Goal: Task Accomplishment & Management: Manage account settings

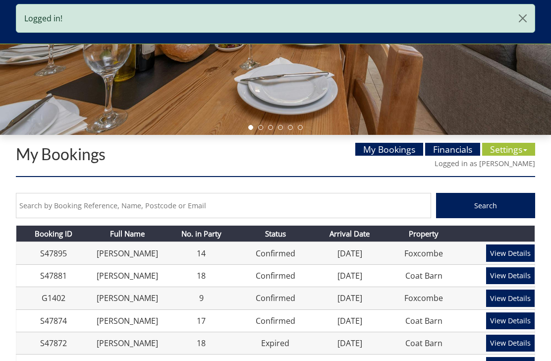
scroll to position [234, 0]
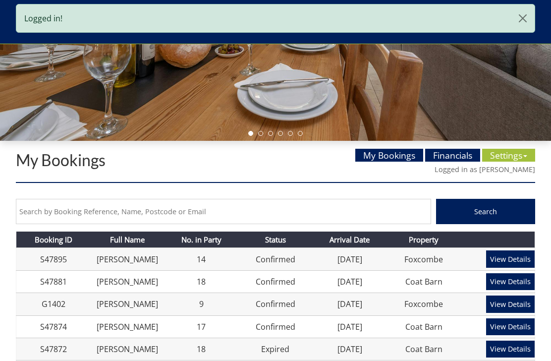
click at [515, 159] on link "Settings" at bounding box center [508, 155] width 53 height 13
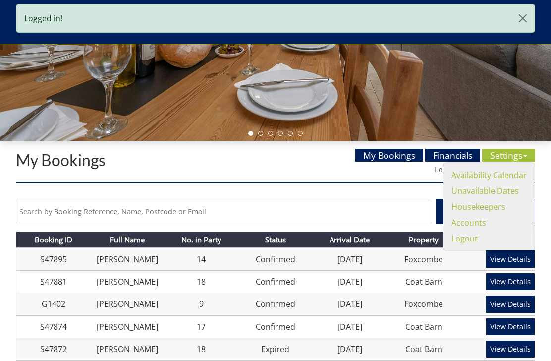
click at [491, 178] on link "Availability Calendar" at bounding box center [489, 175] width 75 height 11
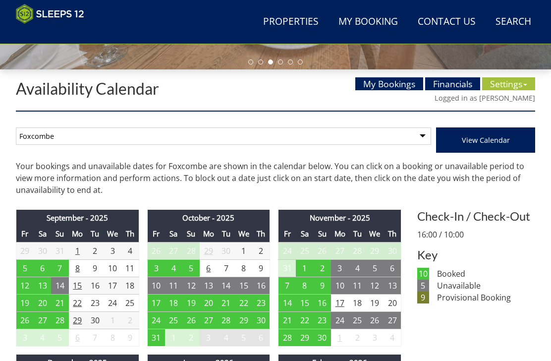
scroll to position [303, 0]
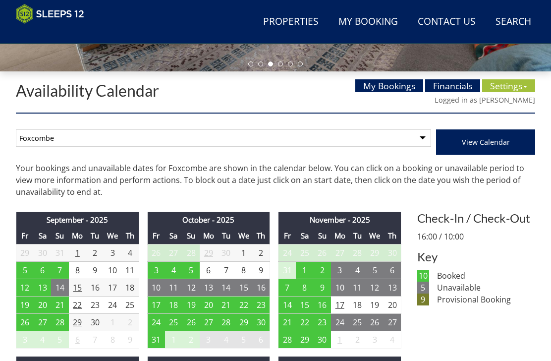
click at [425, 139] on select "Foxcombe Coat Barn" at bounding box center [223, 137] width 415 height 17
select select "261"
click at [485, 145] on span "View Calendar" at bounding box center [486, 141] width 48 height 9
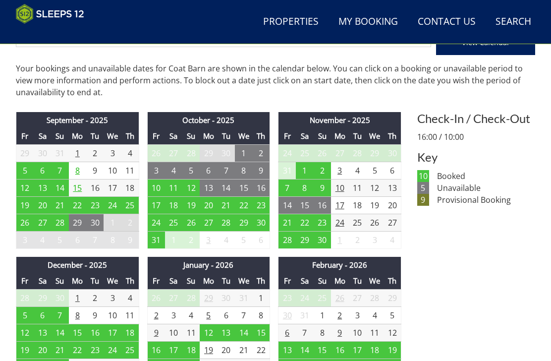
scroll to position [403, 0]
click at [81, 150] on td "1" at bounding box center [77, 152] width 17 height 17
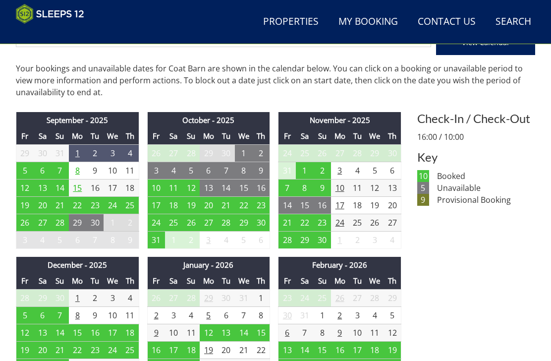
click at [135, 147] on td "4" at bounding box center [129, 152] width 17 height 17
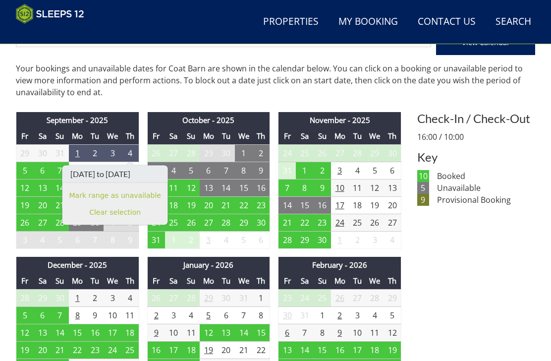
click at [147, 200] on link "Mark range as unavailable" at bounding box center [115, 195] width 92 height 10
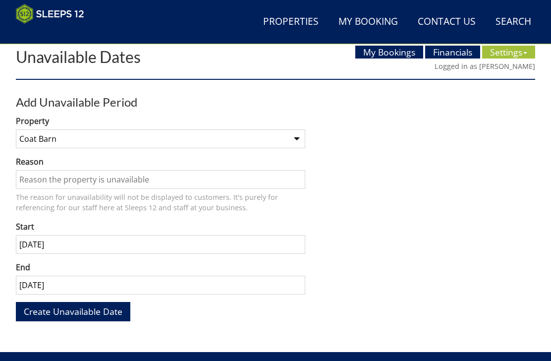
click at [117, 180] on input "Reason" at bounding box center [161, 179] width 290 height 19
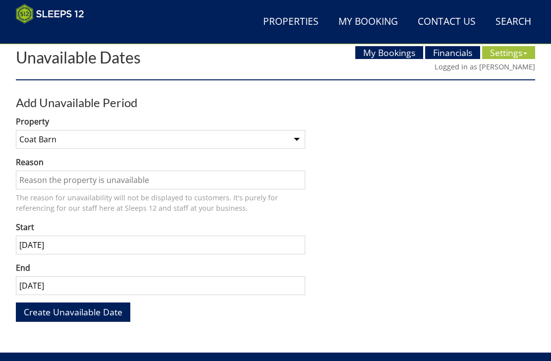
type input "O"
type input "Pool work"
click at [93, 313] on span "Create Unavailable Date" at bounding box center [73, 312] width 99 height 12
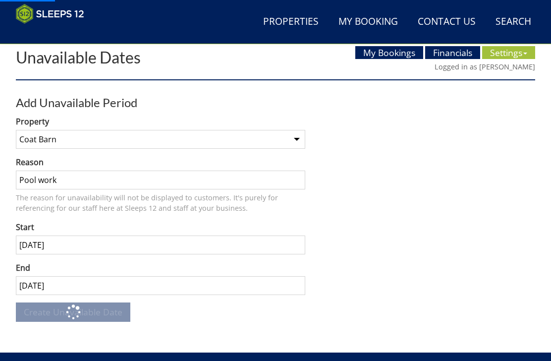
scroll to position [337, 0]
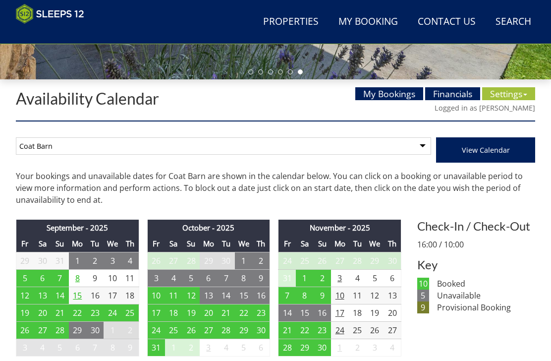
scroll to position [296, 0]
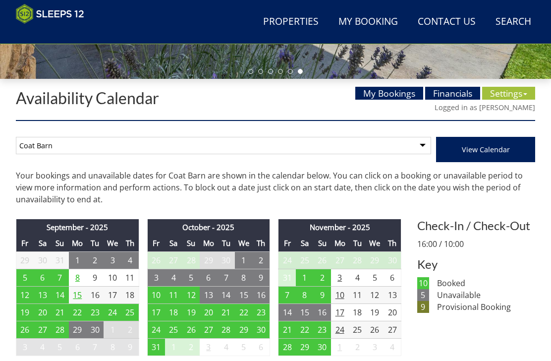
click at [421, 148] on select "Foxcombe Coat Barn" at bounding box center [223, 145] width 415 height 17
select select "260"
click at [484, 158] on button "View Calendar" at bounding box center [485, 149] width 99 height 25
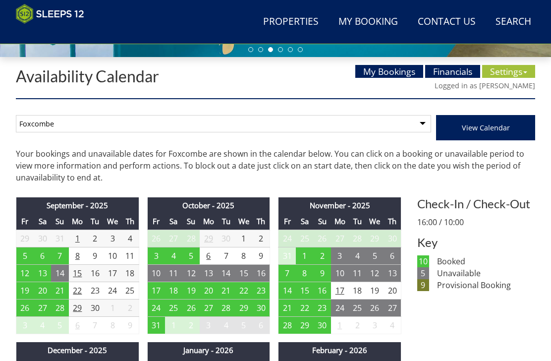
scroll to position [319, 0]
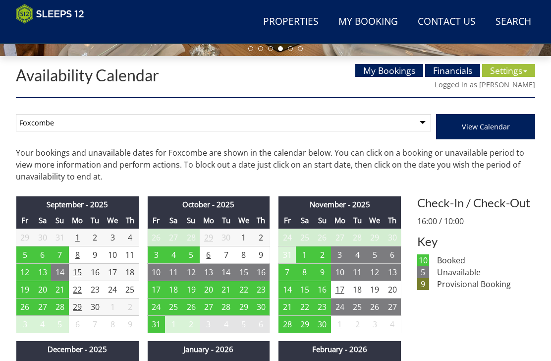
click at [427, 122] on select "Foxcombe Coat Barn" at bounding box center [223, 122] width 415 height 17
select select "261"
click at [480, 136] on button "View Calendar" at bounding box center [485, 126] width 99 height 25
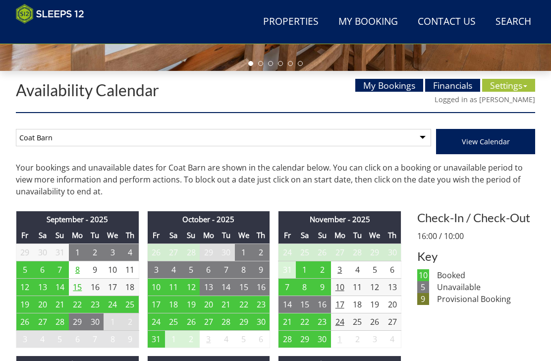
scroll to position [304, 0]
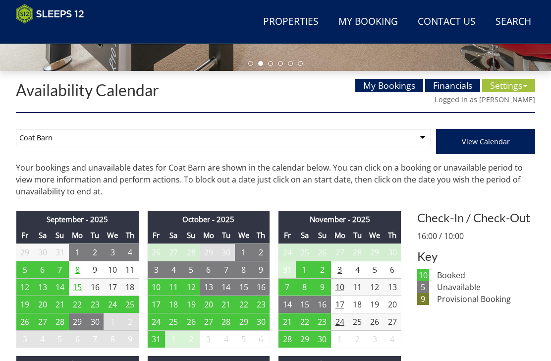
click at [457, 85] on link "Financials" at bounding box center [452, 85] width 55 height 13
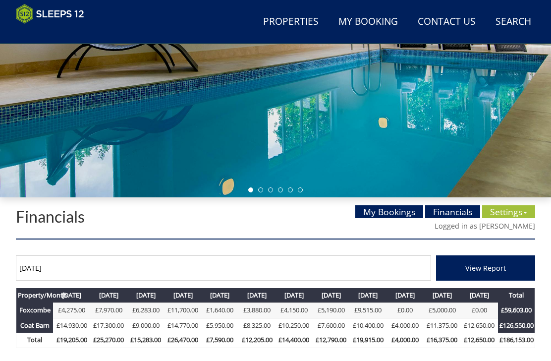
scroll to position [229, 0]
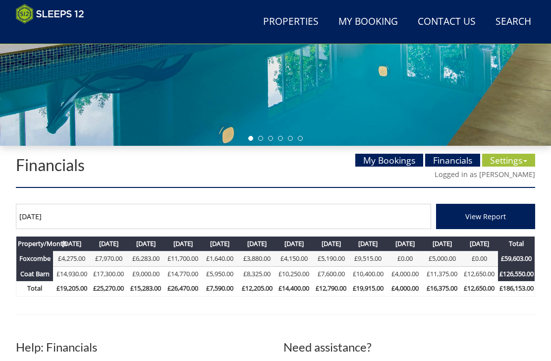
click at [296, 212] on input "[DATE]" at bounding box center [223, 216] width 415 height 25
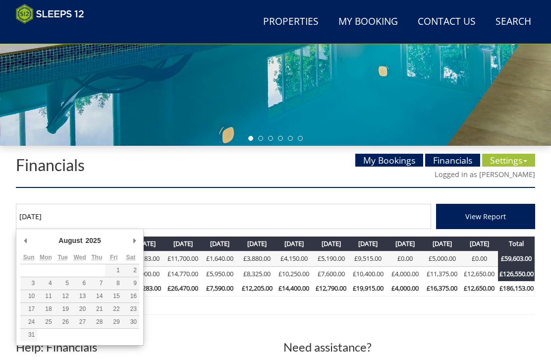
type input "[DATE]"
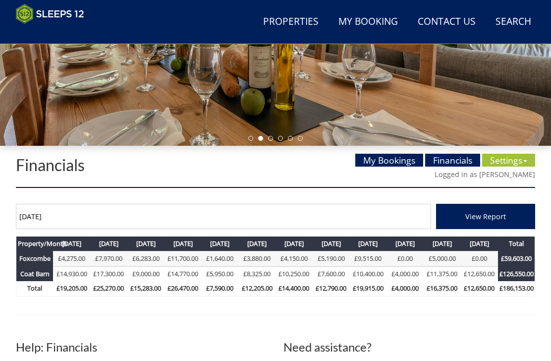
click at [484, 219] on span "View Report" at bounding box center [486, 216] width 41 height 9
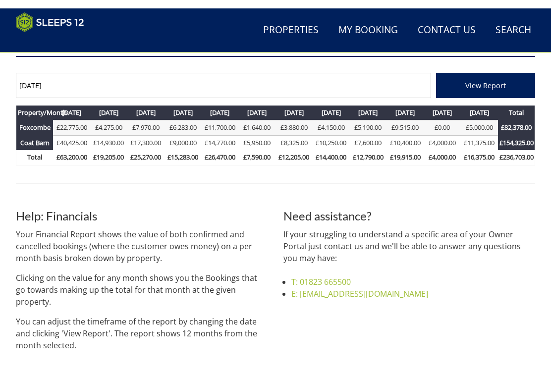
scroll to position [364, 0]
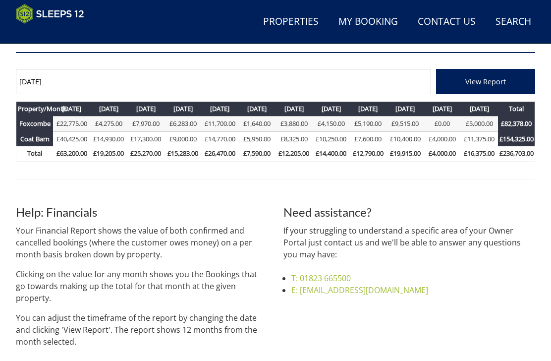
click at [81, 140] on link "£40,425.00" at bounding box center [72, 138] width 31 height 9
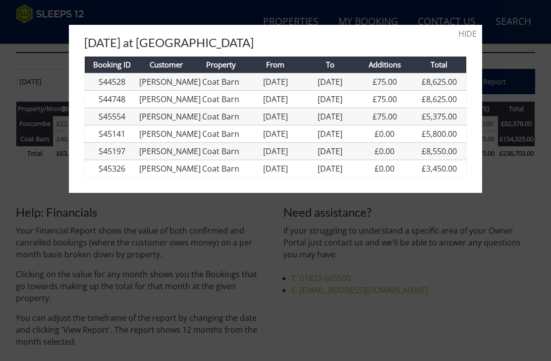
click at [374, 255] on div at bounding box center [275, 180] width 551 height 361
